Goal: Find specific page/section

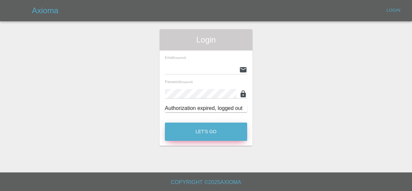
type input "[EMAIL_ADDRESS][DOMAIN_NAME]"
click at [179, 133] on button "Let's Go" at bounding box center [206, 132] width 82 height 18
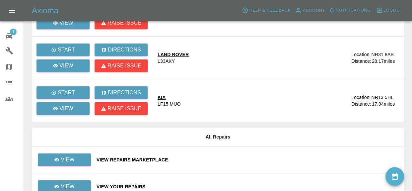
scroll to position [93, 0]
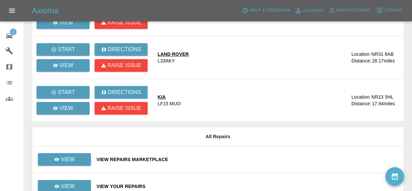
click at [144, 157] on div "View Repairs Marketplace" at bounding box center [248, 159] width 302 height 7
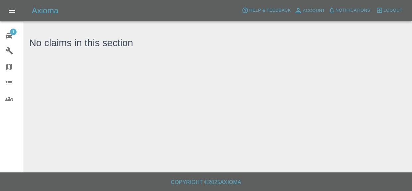
click at [8, 38] on icon at bounding box center [9, 35] width 6 height 5
